Goal: Task Accomplishment & Management: Manage account settings

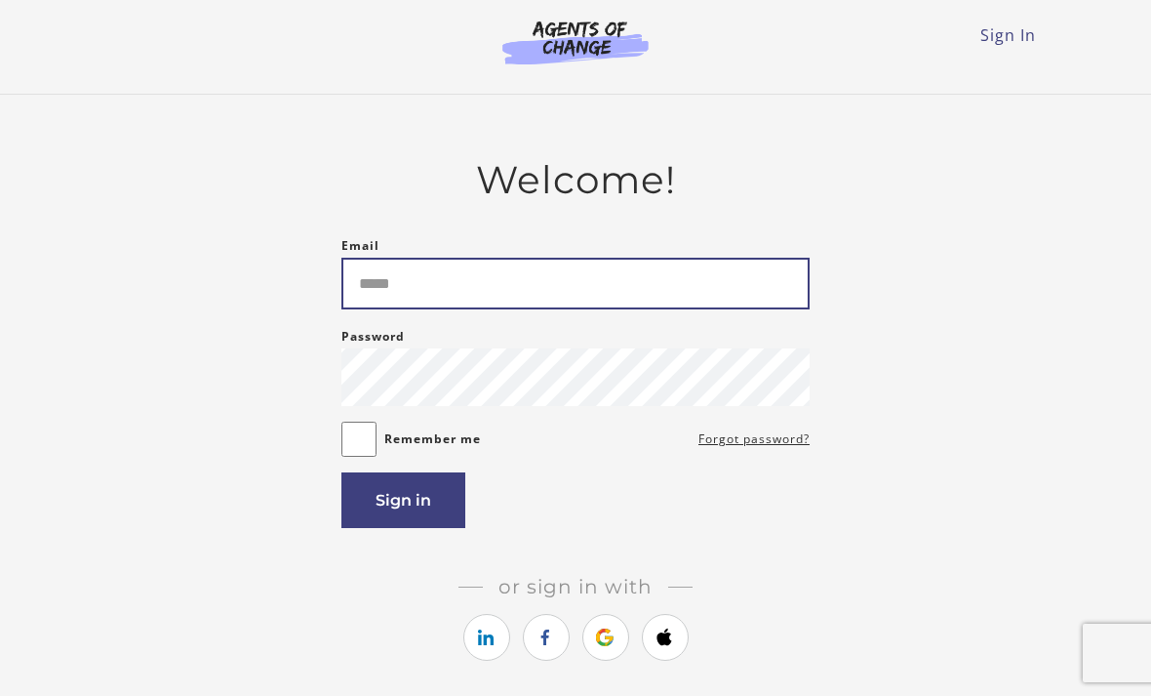
type input "**********"
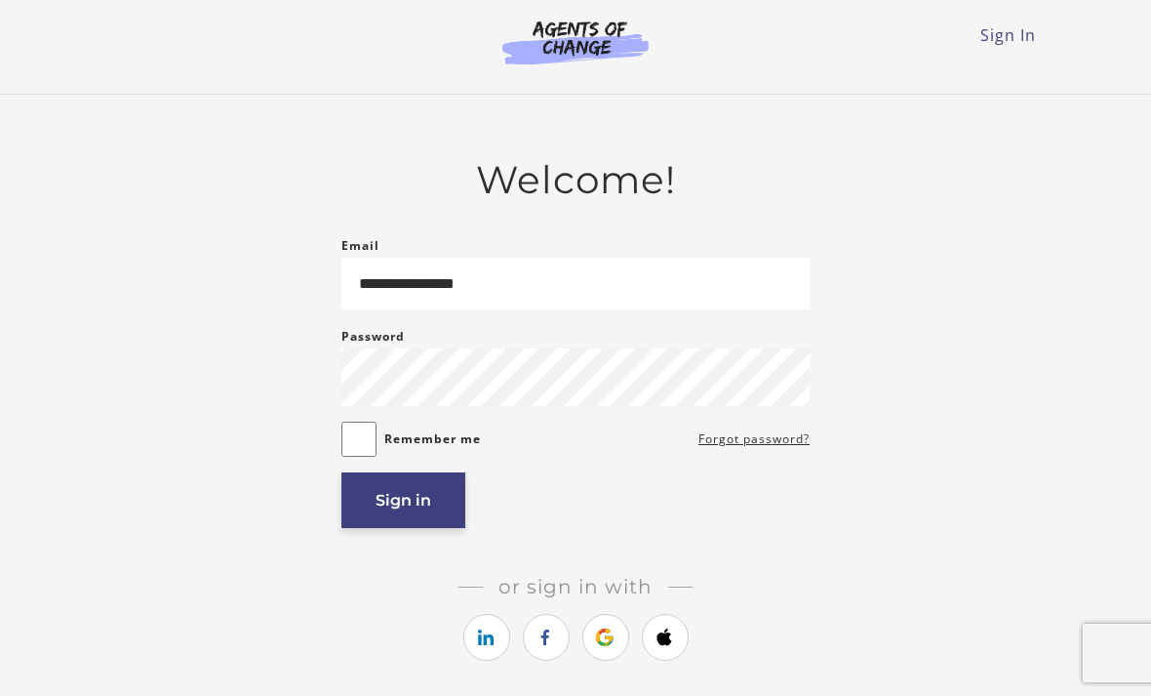
click at [426, 507] on button "Sign in" at bounding box center [404, 500] width 124 height 56
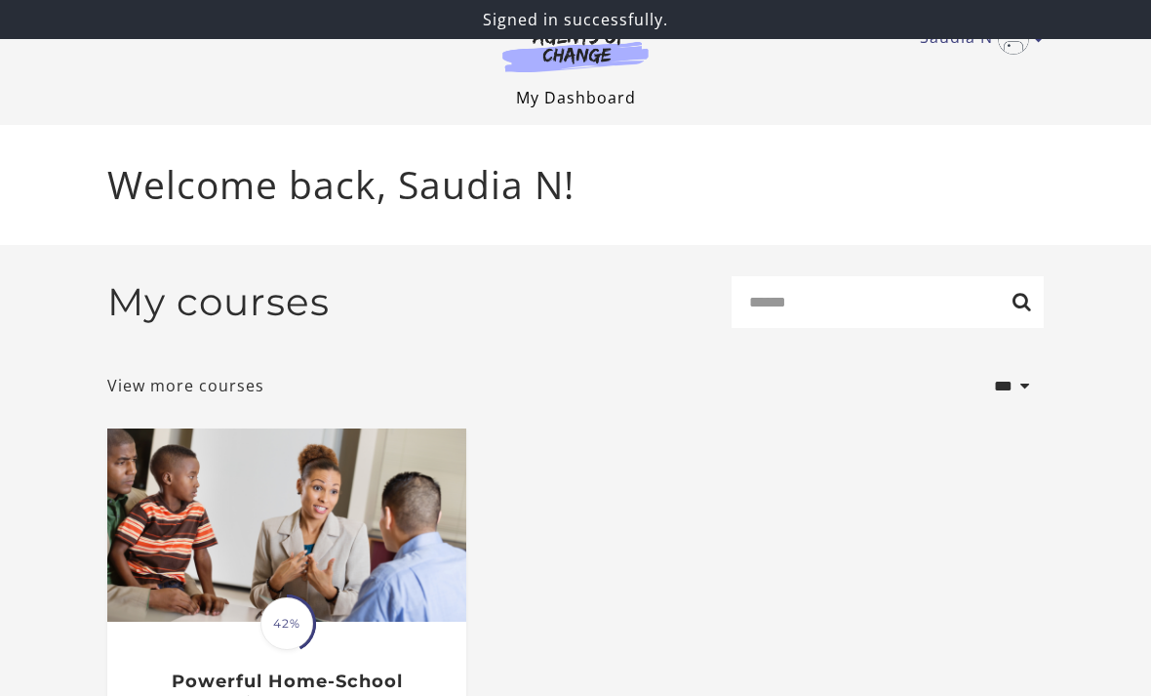
click at [616, 98] on link "My Dashboard" at bounding box center [576, 97] width 120 height 21
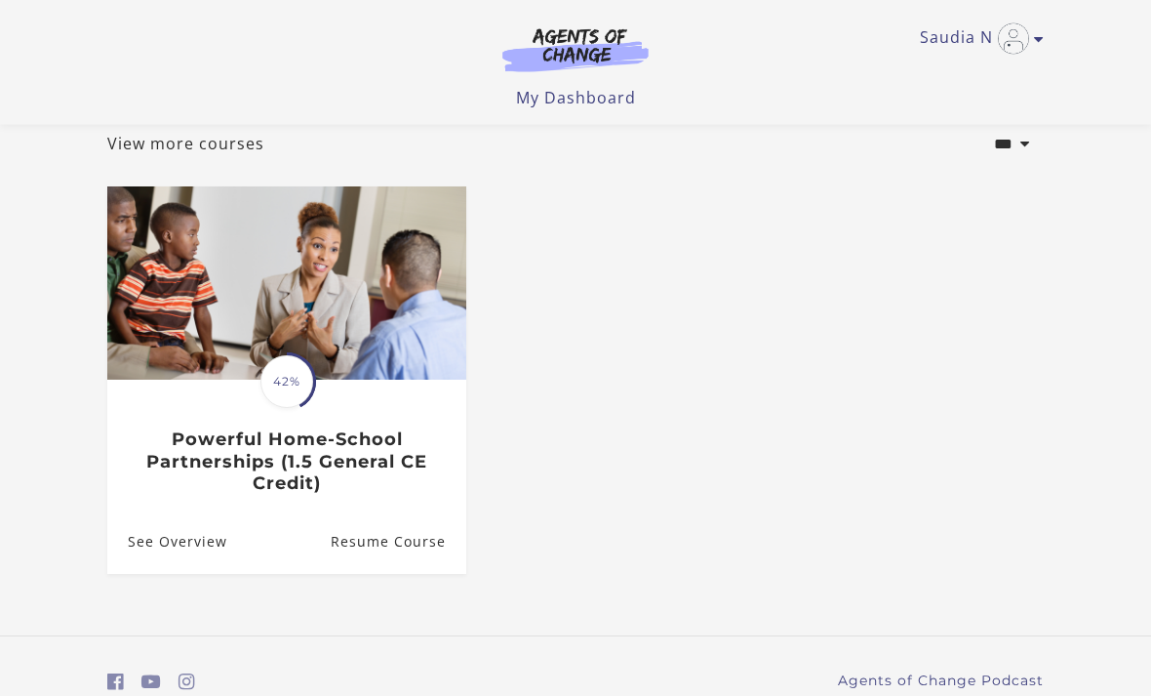
scroll to position [140, 0]
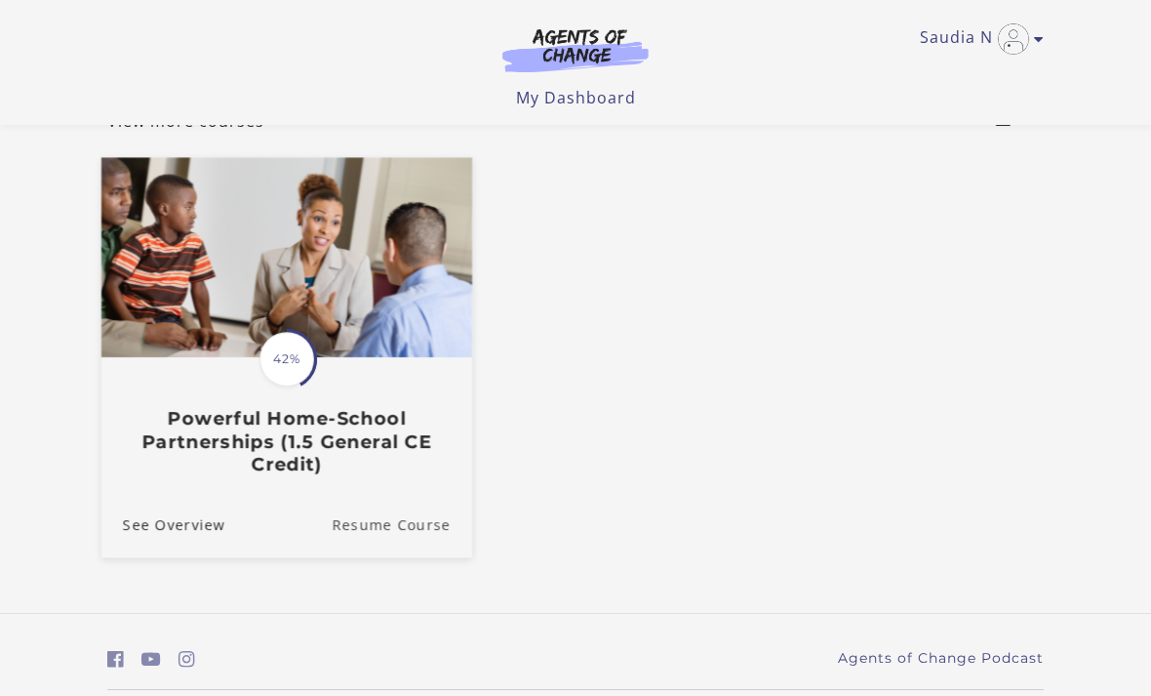
click at [402, 529] on link "Resume Course" at bounding box center [402, 523] width 141 height 65
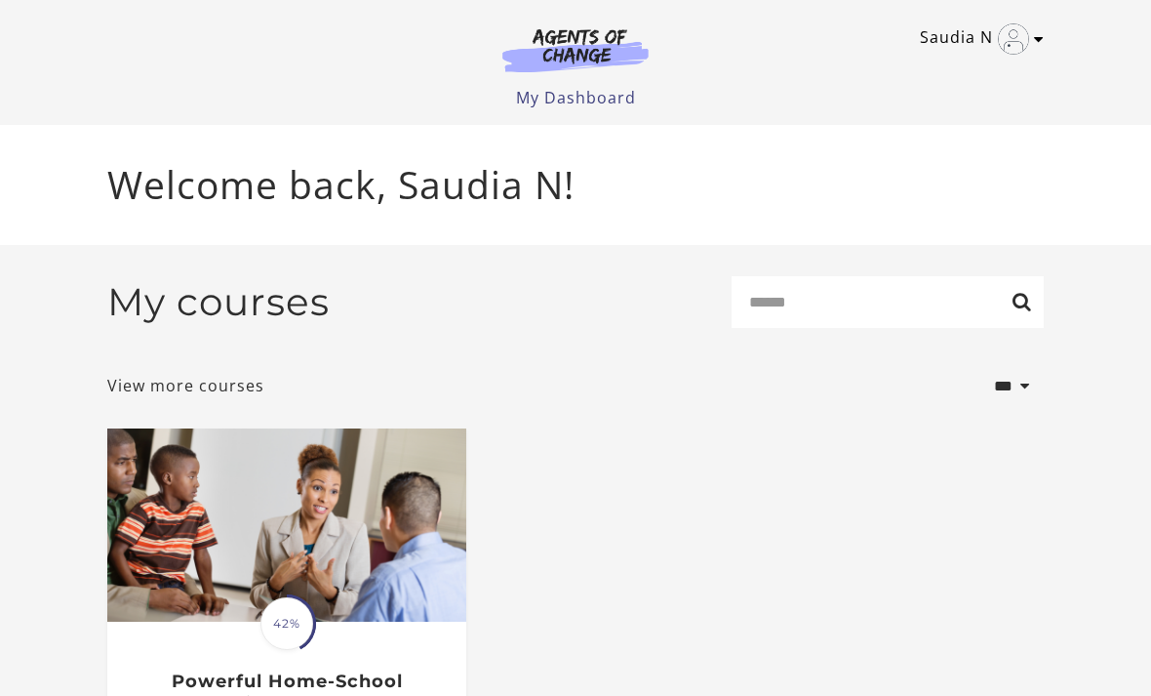
click at [1041, 40] on icon "Toggle menu" at bounding box center [1039, 39] width 10 height 16
click at [959, 66] on link "My Account" at bounding box center [963, 71] width 172 height 33
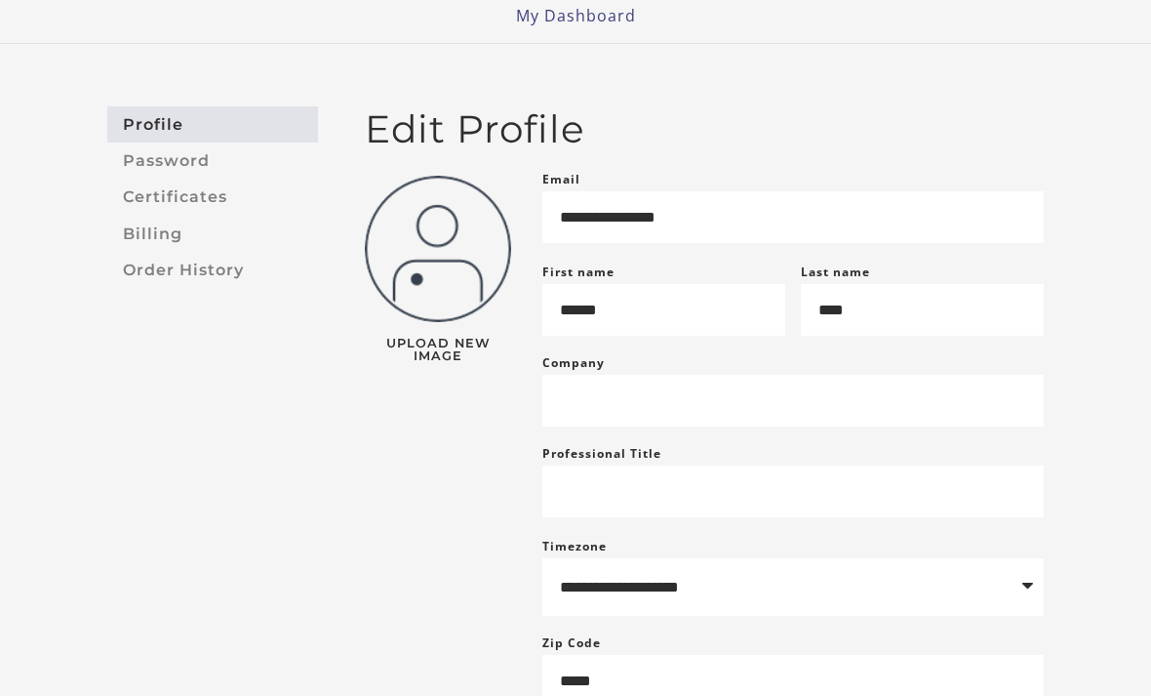
scroll to position [78, 0]
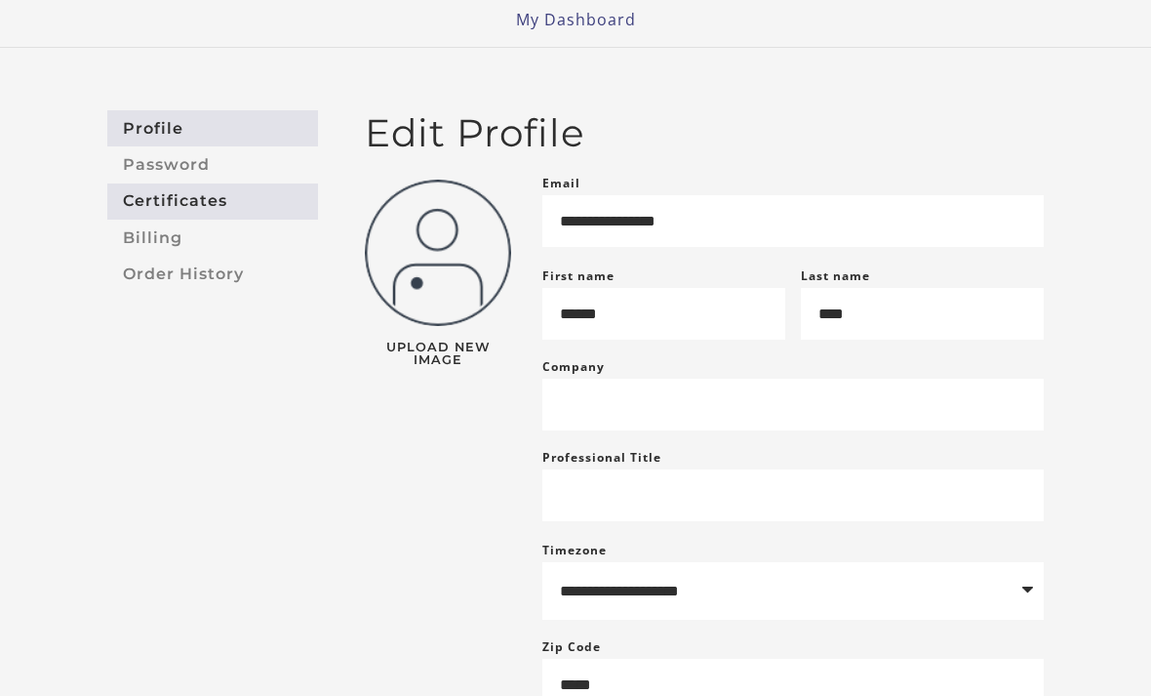
click at [219, 207] on link "Certificates" at bounding box center [212, 201] width 211 height 36
